Goal: Task Accomplishment & Management: Manage account settings

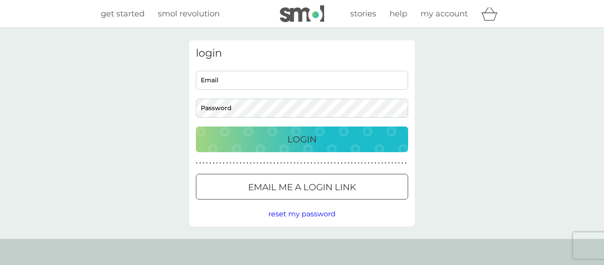
click at [299, 83] on input "Email" at bounding box center [302, 80] width 212 height 19
type input "liz.southgate@btinternet.com"
click at [299, 141] on p "Login" at bounding box center [302, 139] width 29 height 14
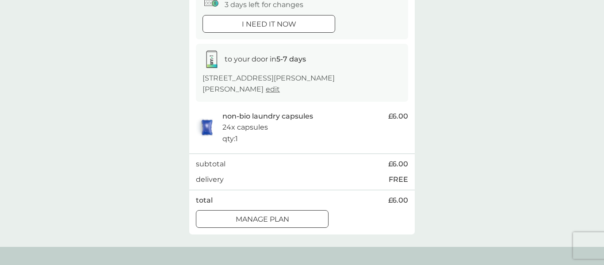
scroll to position [113, 0]
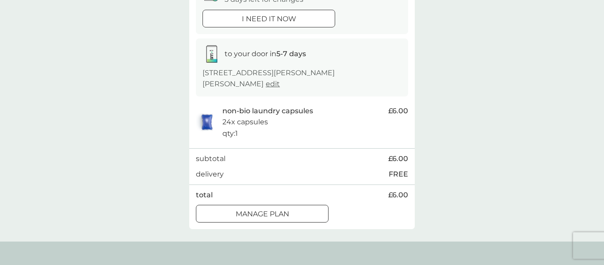
click at [256, 210] on div at bounding box center [262, 214] width 32 height 9
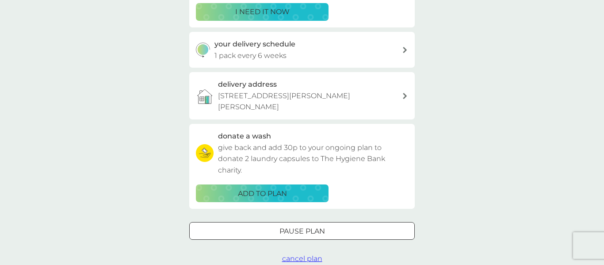
scroll to position [187, 0]
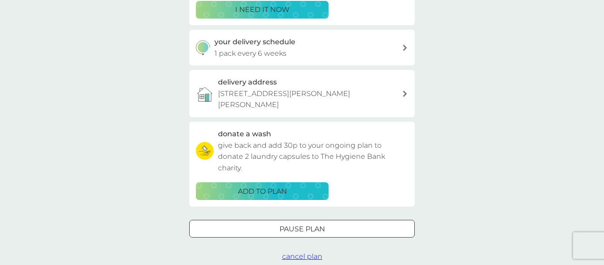
click at [302, 225] on div at bounding box center [302, 229] width 32 height 9
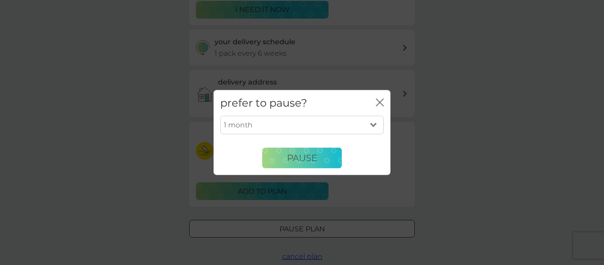
click at [373, 126] on select "1 month 2 months 3 months 4 months 5 months 6 months" at bounding box center [302, 125] width 164 height 19
select select "2"
click at [220, 116] on select "1 month 2 months 3 months 4 months 5 months 6 months" at bounding box center [302, 125] width 164 height 19
click at [301, 155] on span "Pause" at bounding box center [302, 158] width 30 height 11
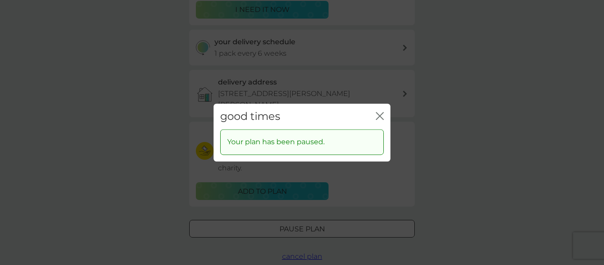
click at [380, 116] on icon "close" at bounding box center [382, 115] width 4 height 7
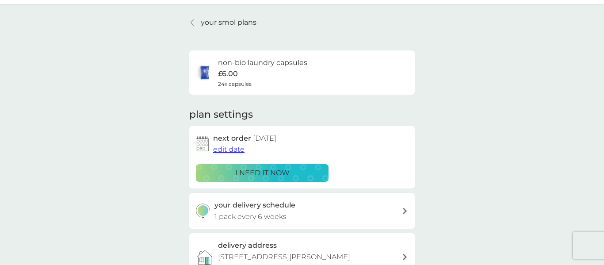
scroll to position [0, 0]
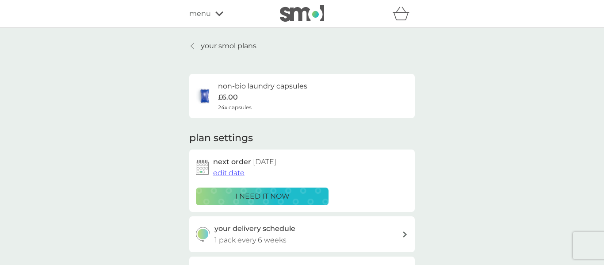
click at [193, 46] on icon at bounding box center [193, 45] width 4 height 7
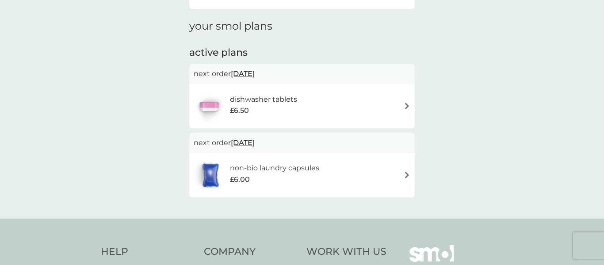
scroll to position [114, 0]
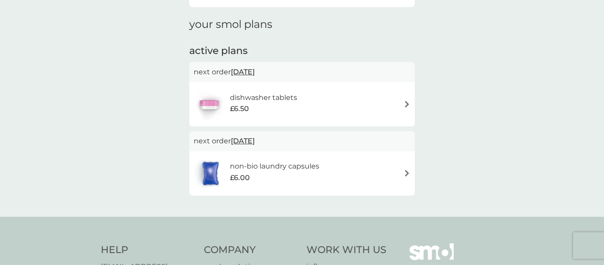
click at [408, 104] on img at bounding box center [407, 104] width 7 height 7
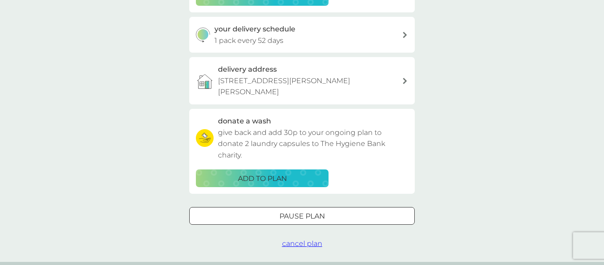
scroll to position [198, 0]
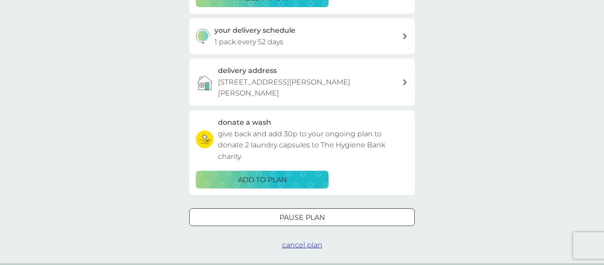
click at [301, 216] on div at bounding box center [302, 217] width 2 height 2
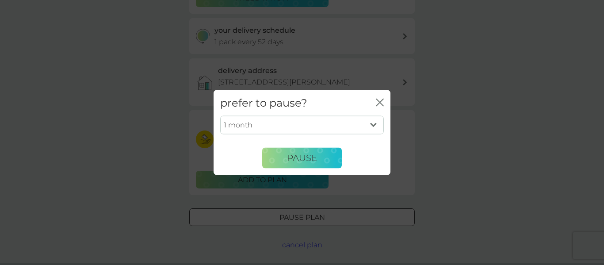
click at [375, 125] on select "1 month 2 months 3 months 4 months 5 months 6 months" at bounding box center [302, 125] width 164 height 19
select select "2"
click at [220, 116] on select "1 month 2 months 3 months 4 months 5 months 6 months" at bounding box center [302, 125] width 164 height 19
click at [301, 158] on span "Pause" at bounding box center [302, 158] width 30 height 11
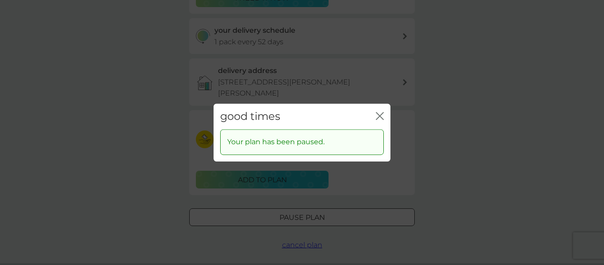
click at [380, 114] on icon "close" at bounding box center [380, 116] width 8 height 8
